Goal: Transaction & Acquisition: Obtain resource

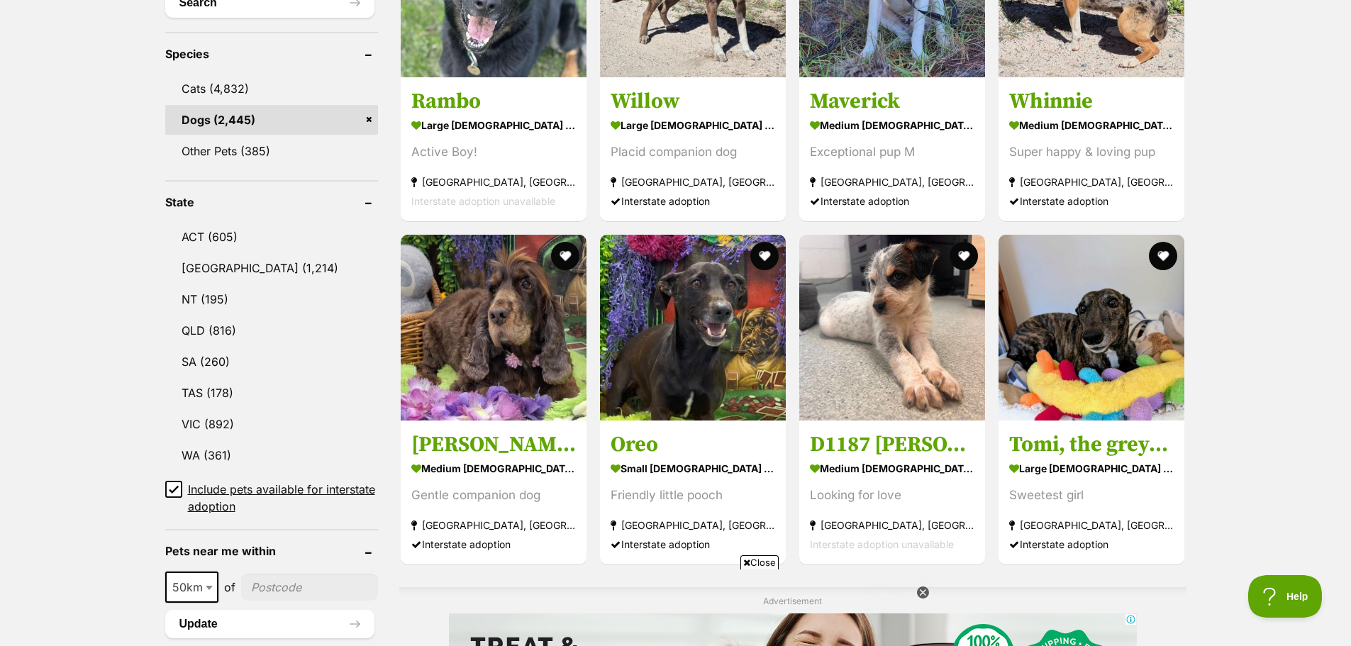
click at [235, 415] on link "VIC (892)" at bounding box center [271, 424] width 213 height 30
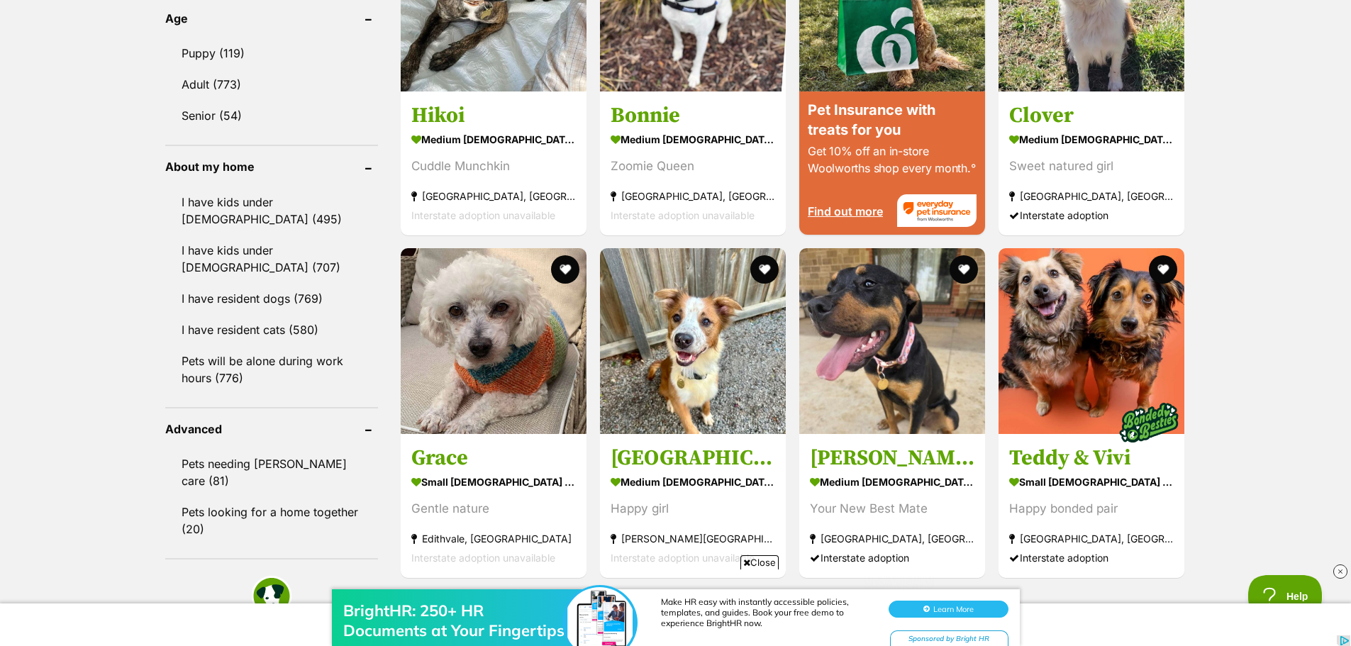
scroll to position [1276, 0]
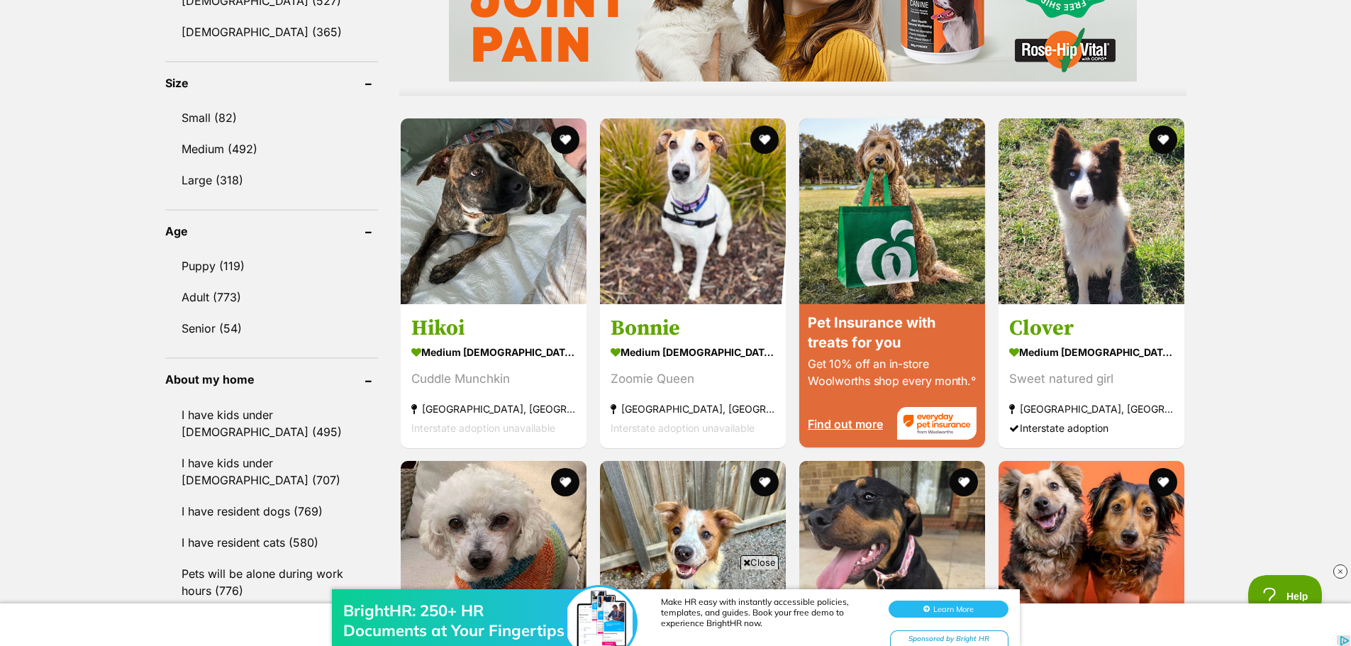
click at [233, 119] on link "Small (82)" at bounding box center [271, 118] width 213 height 30
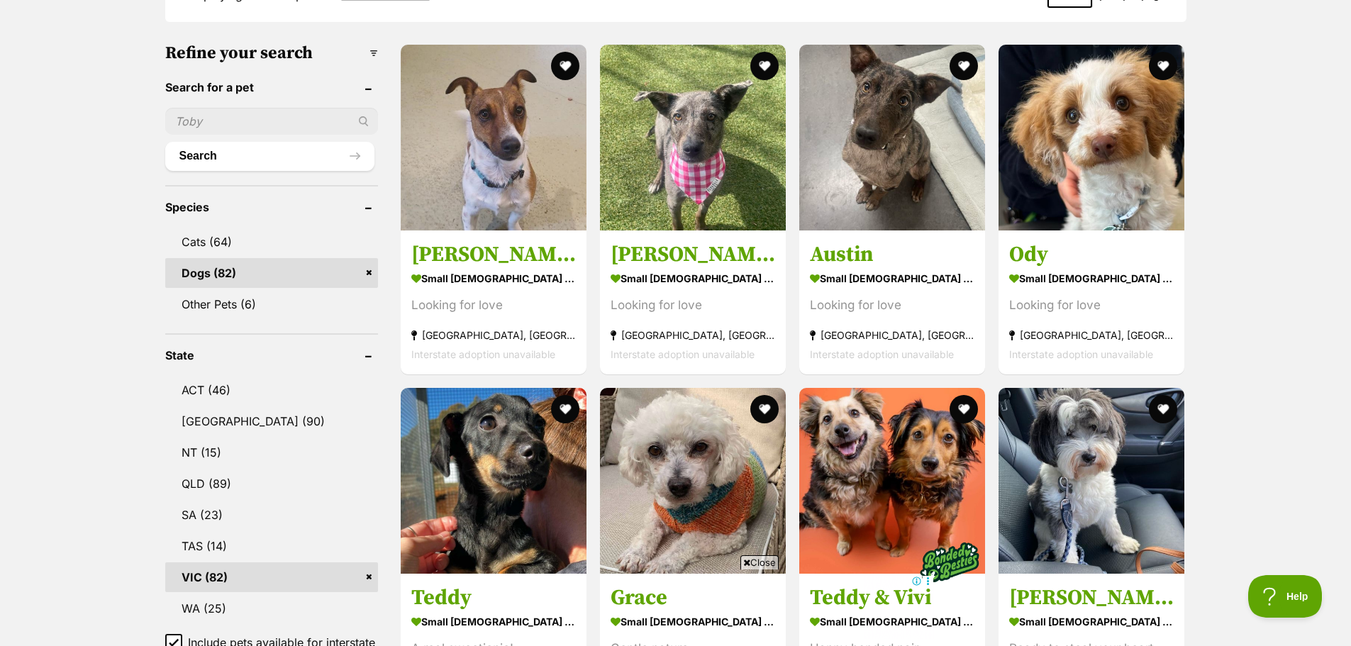
scroll to position [425, 0]
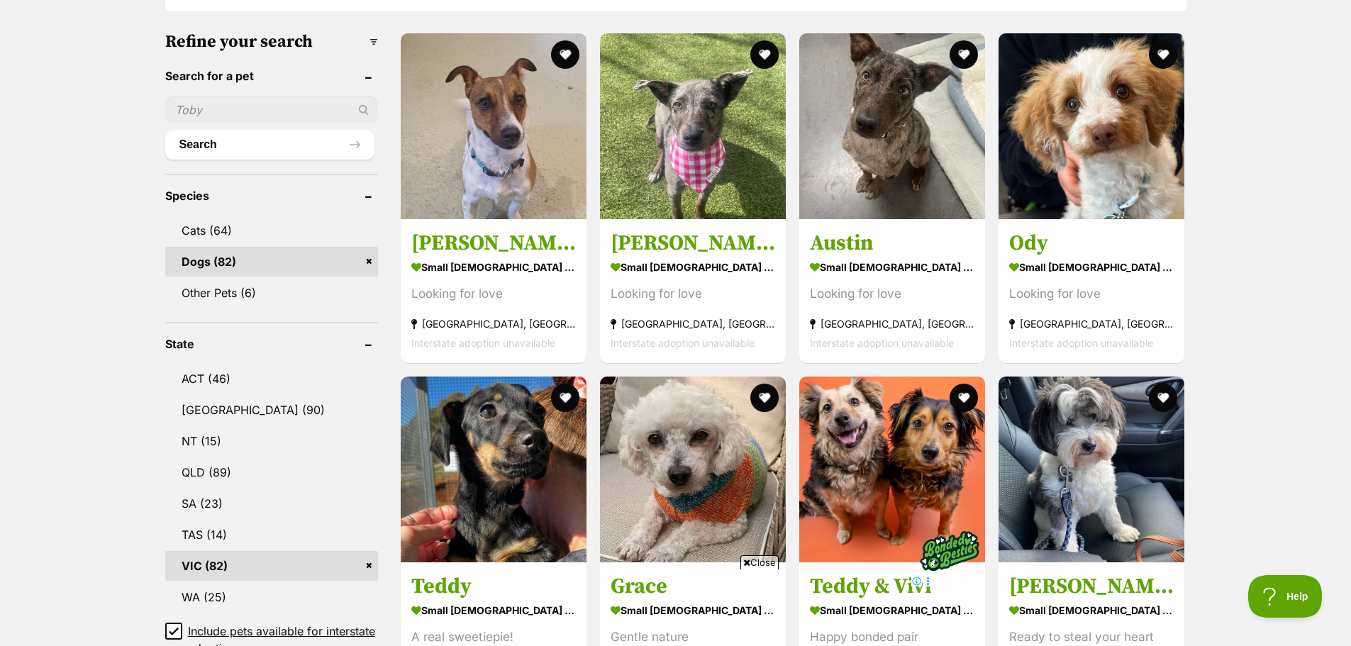
click at [877, 267] on strong "small [DEMOGRAPHIC_DATA] Dog" at bounding box center [892, 267] width 165 height 21
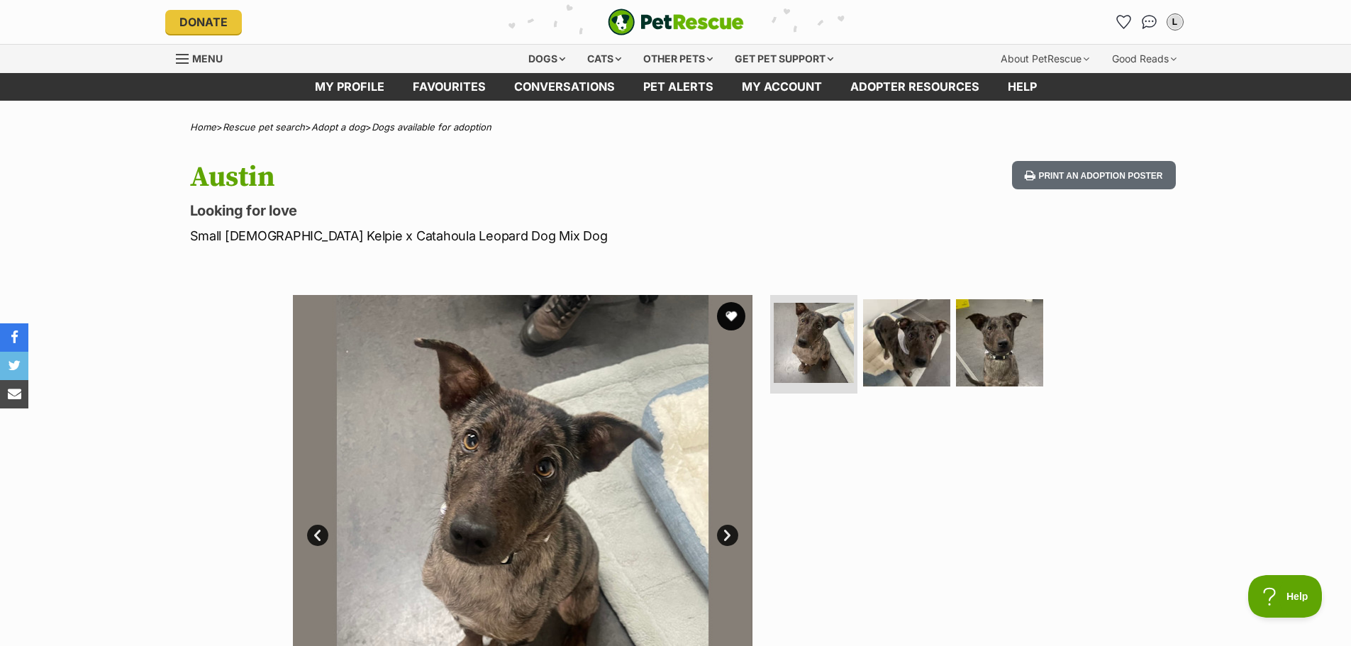
click at [1016, 311] on img at bounding box center [999, 342] width 87 height 87
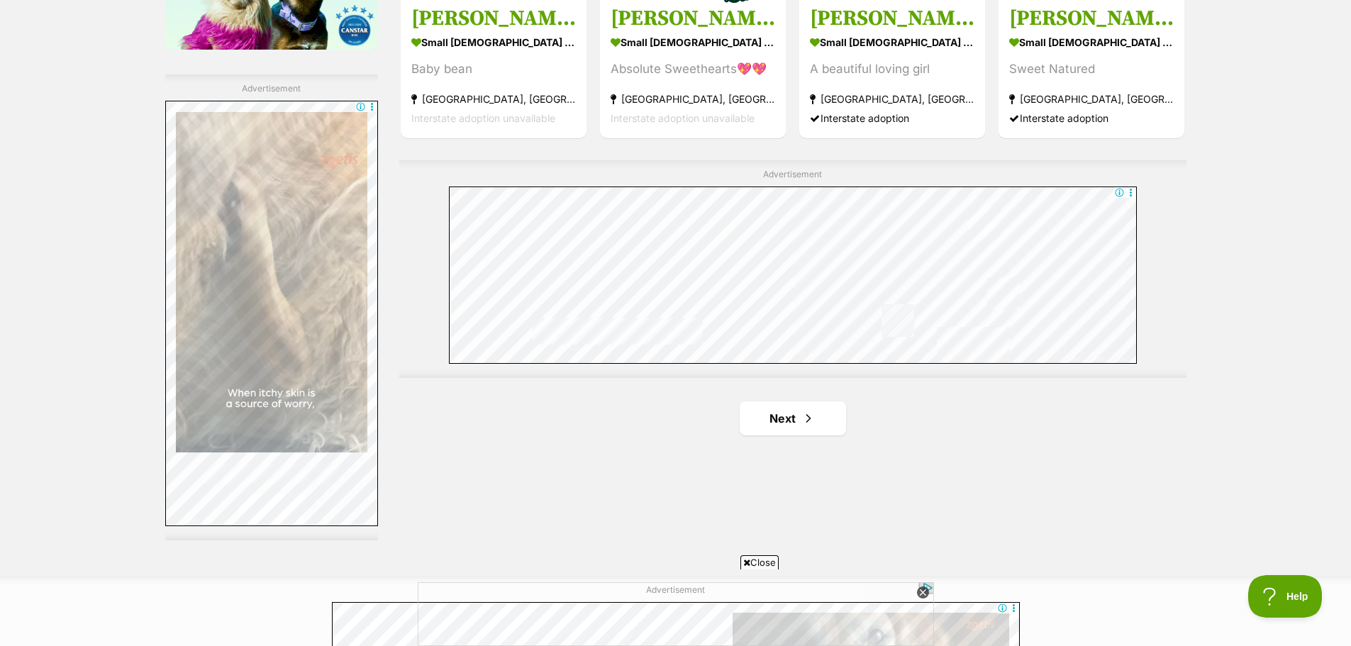
scroll to position [2423, 0]
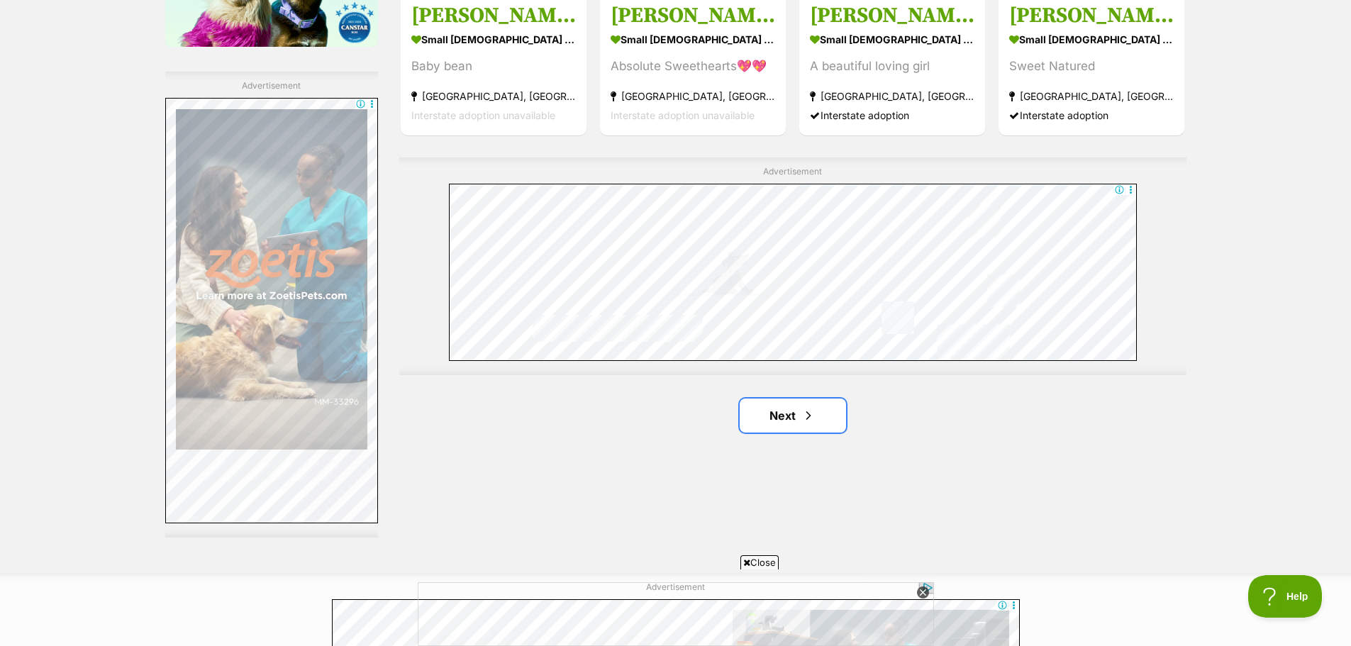
click at [800, 411] on link "Next" at bounding box center [793, 416] width 106 height 34
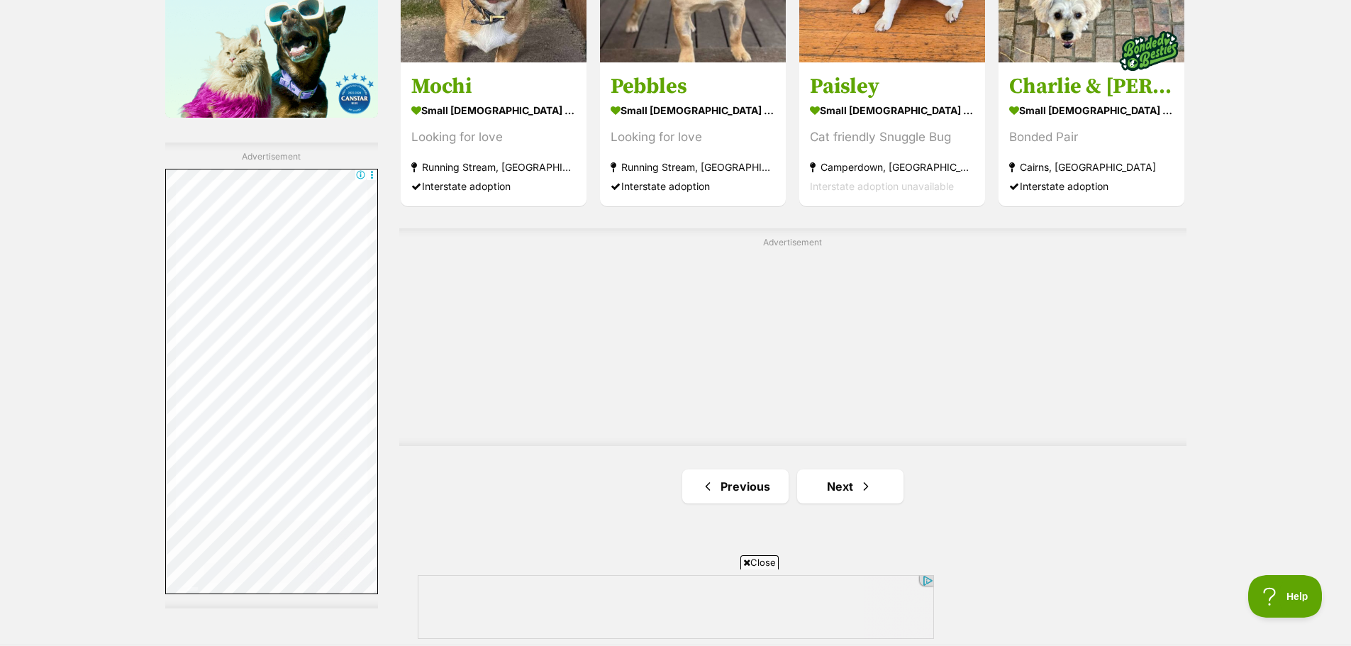
scroll to position [2411, 0]
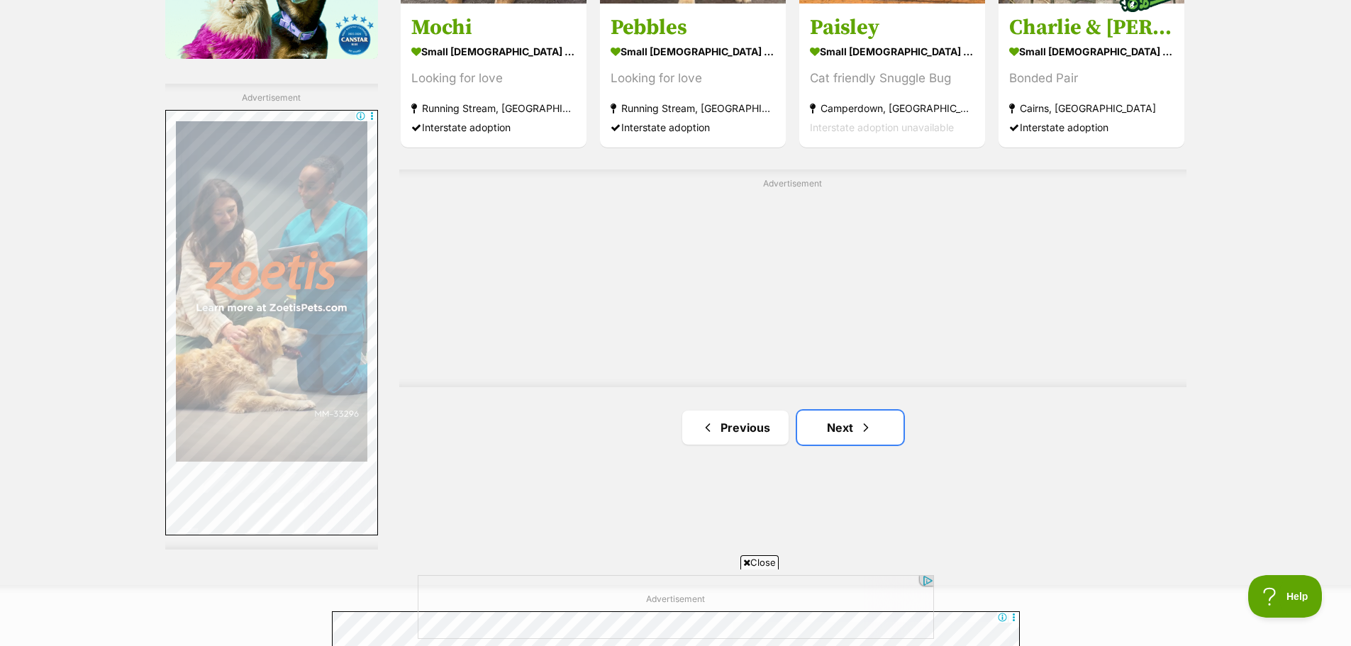
click at [845, 428] on link "Next" at bounding box center [850, 428] width 106 height 34
